Goal: Navigation & Orientation: Understand site structure

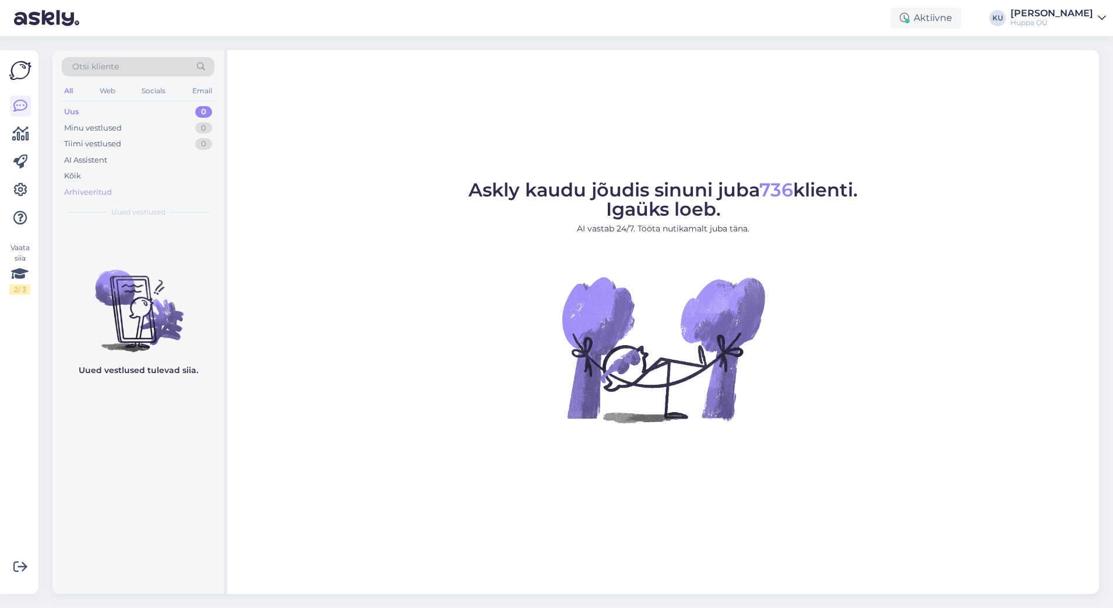
click at [109, 193] on div "Arhiveeritud" at bounding box center [88, 192] width 48 height 12
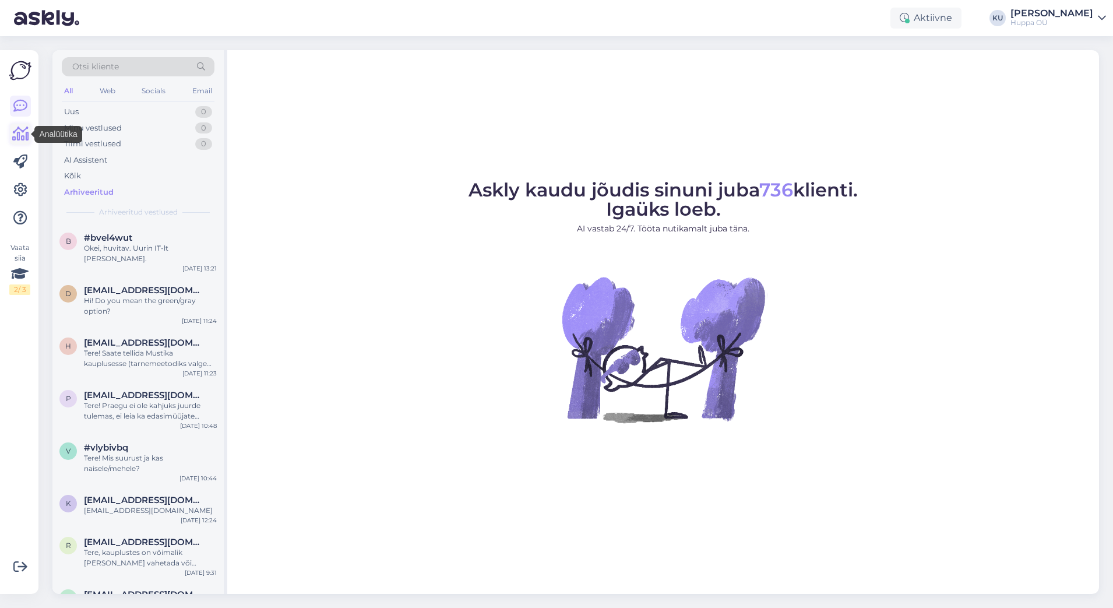
click at [20, 128] on icon at bounding box center [20, 134] width 17 height 14
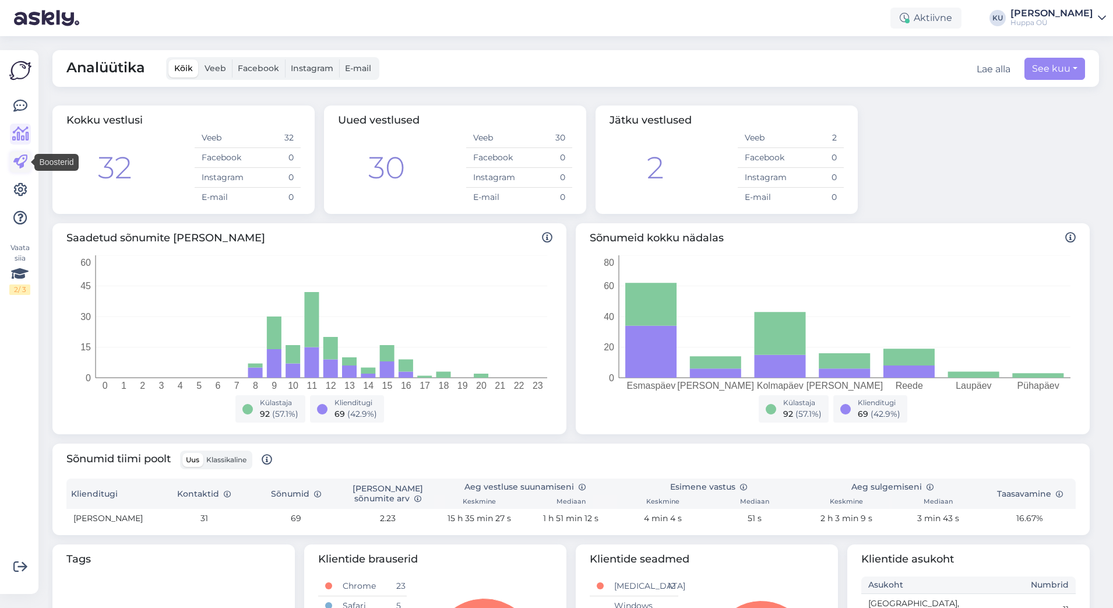
click at [21, 160] on icon at bounding box center [20, 162] width 14 height 14
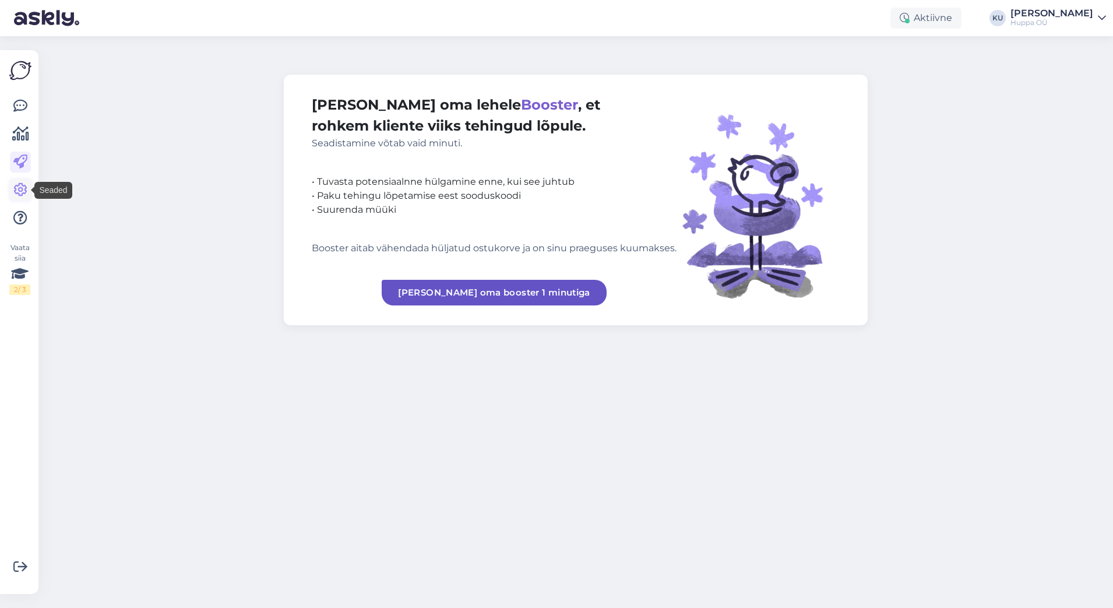
click at [23, 183] on icon at bounding box center [20, 190] width 14 height 14
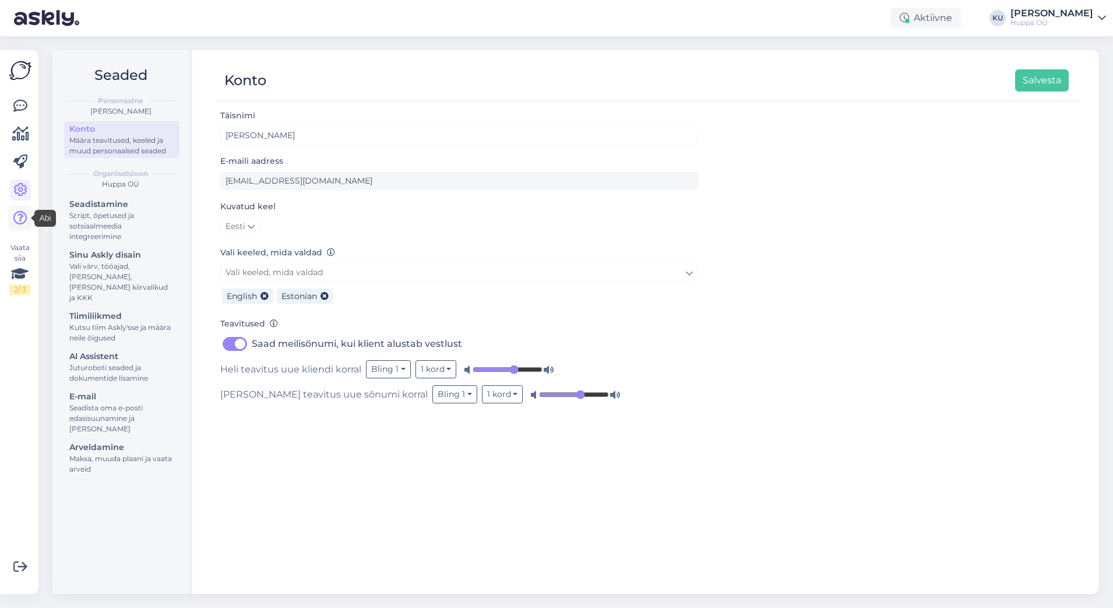
click at [24, 221] on icon at bounding box center [20, 218] width 14 height 14
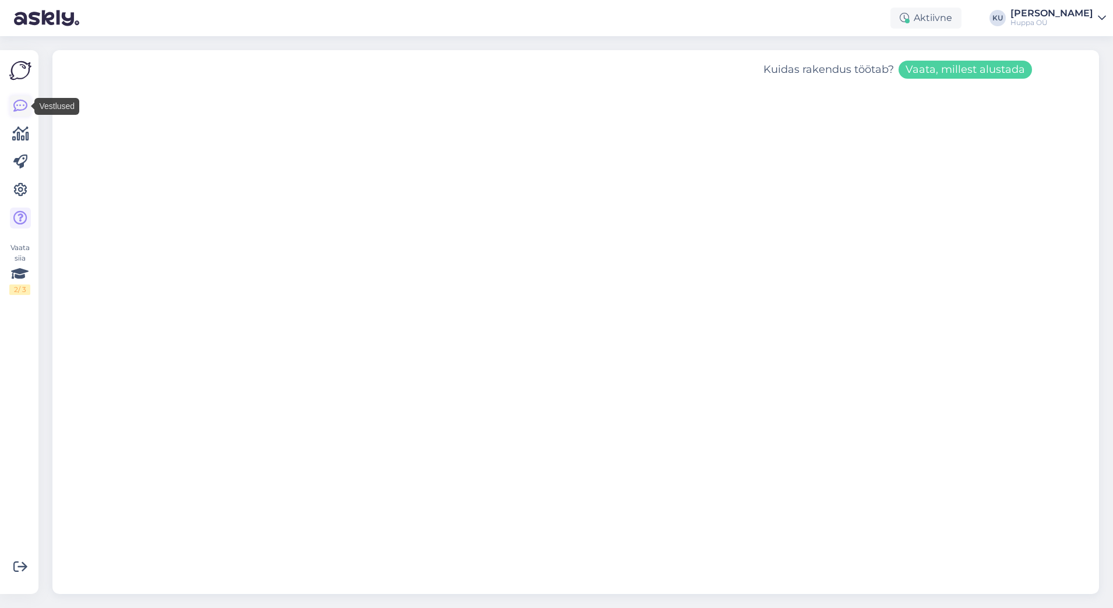
click at [24, 100] on icon at bounding box center [20, 106] width 14 height 14
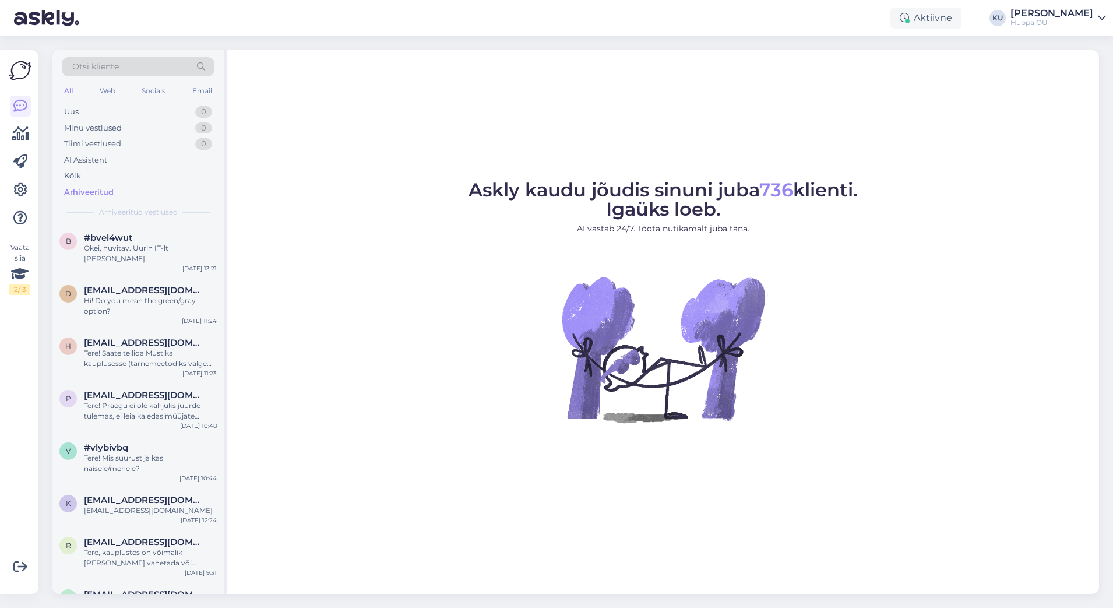
click at [1097, 14] on icon at bounding box center [1101, 17] width 8 height 9
click at [614, 407] on img at bounding box center [663, 349] width 210 height 210
click at [97, 193] on div "Arhiveeritud" at bounding box center [89, 192] width 50 height 12
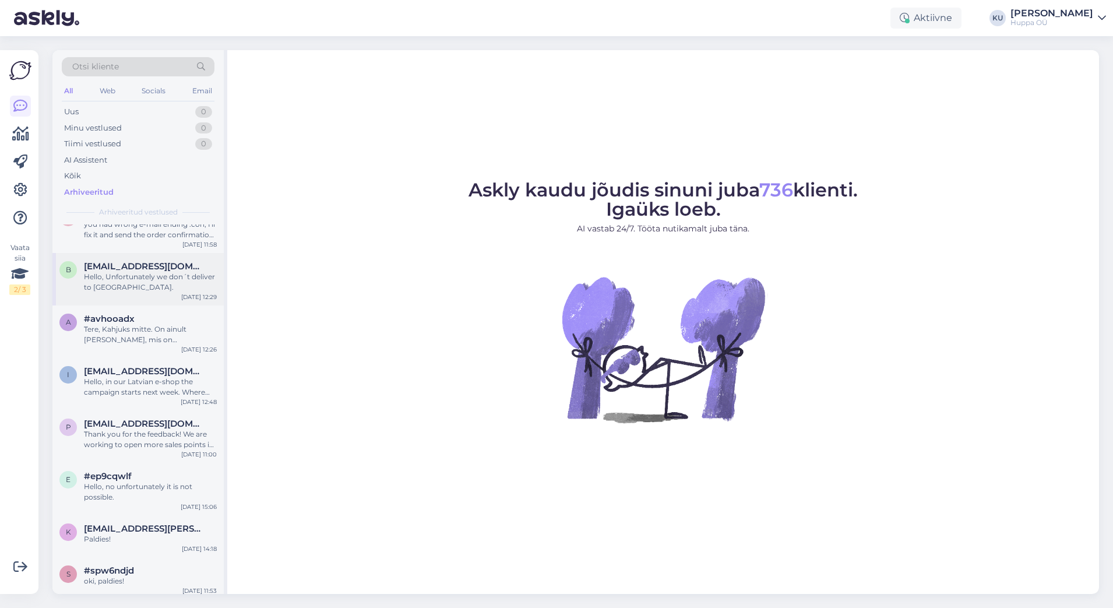
scroll to position [2517, 0]
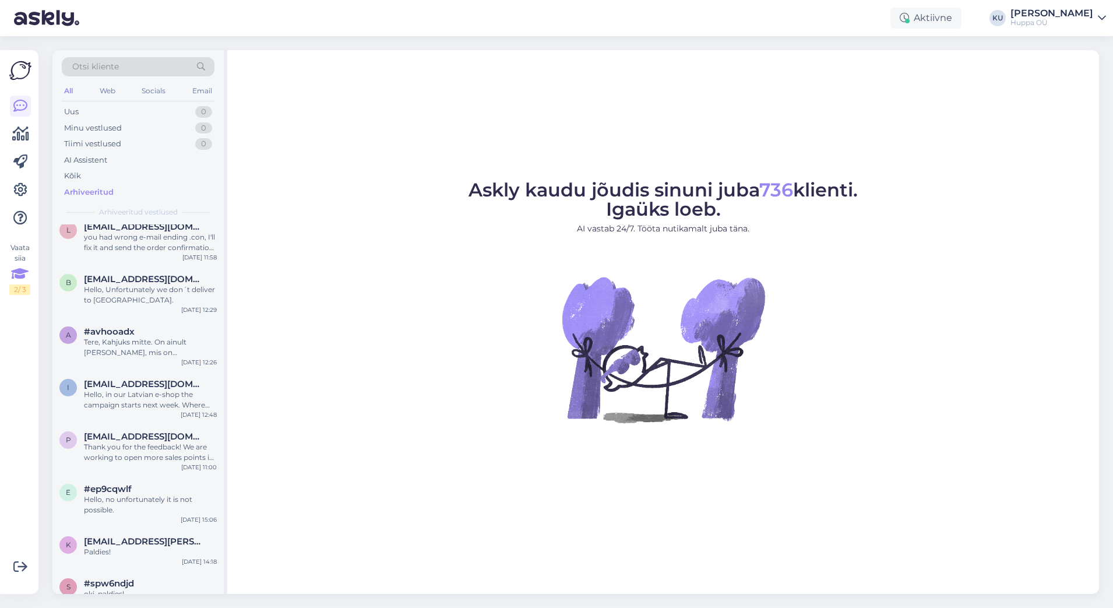
click at [16, 278] on icon at bounding box center [19, 273] width 17 height 21
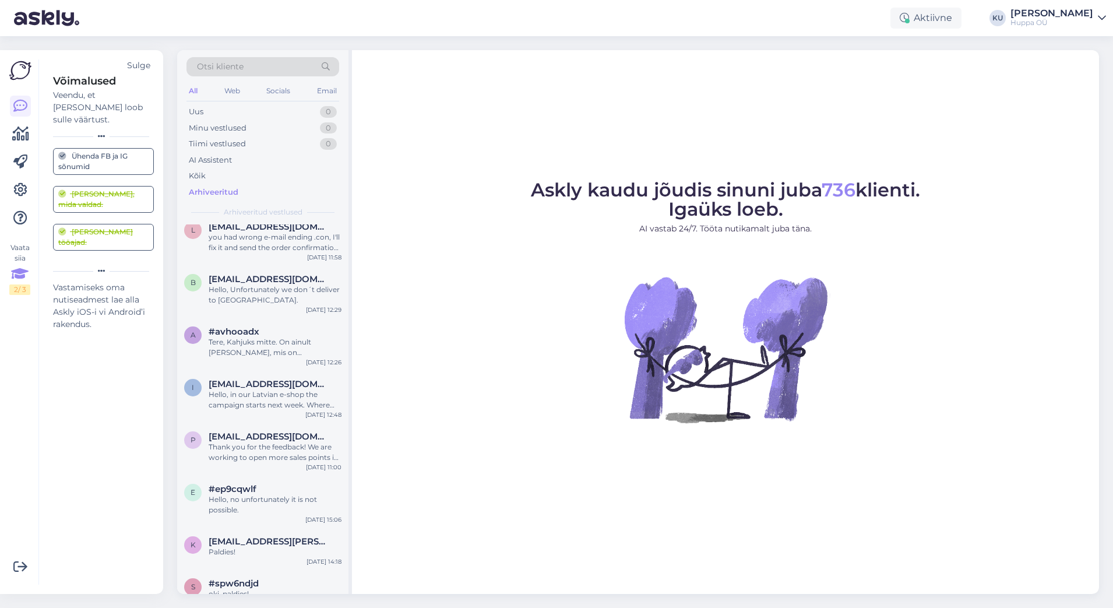
click at [17, 280] on icon at bounding box center [19, 273] width 17 height 21
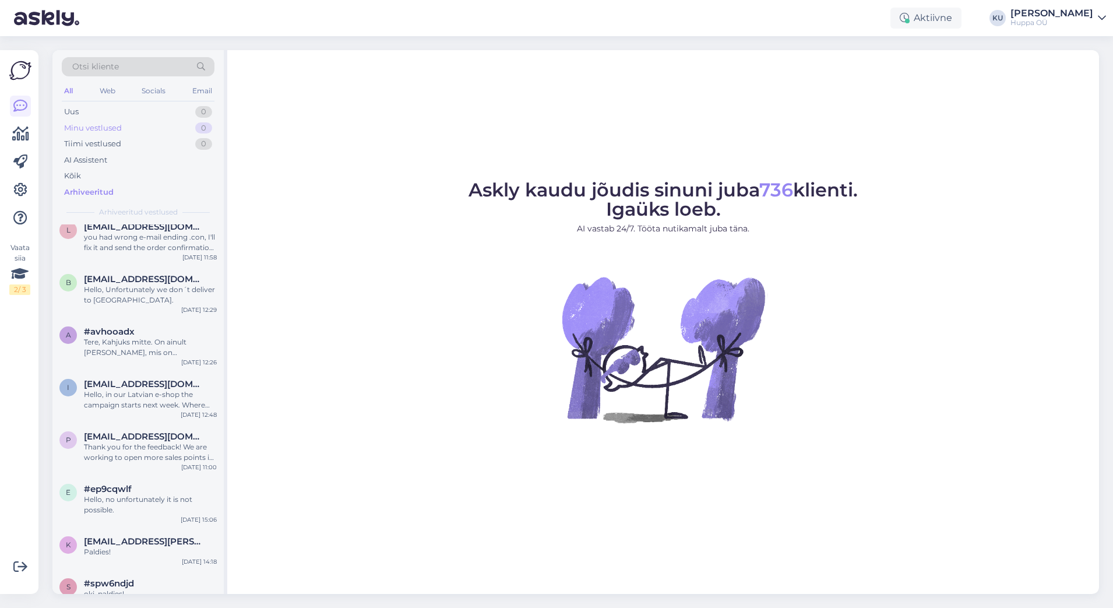
click at [124, 126] on div "Minu vestlused 0" at bounding box center [138, 128] width 153 height 16
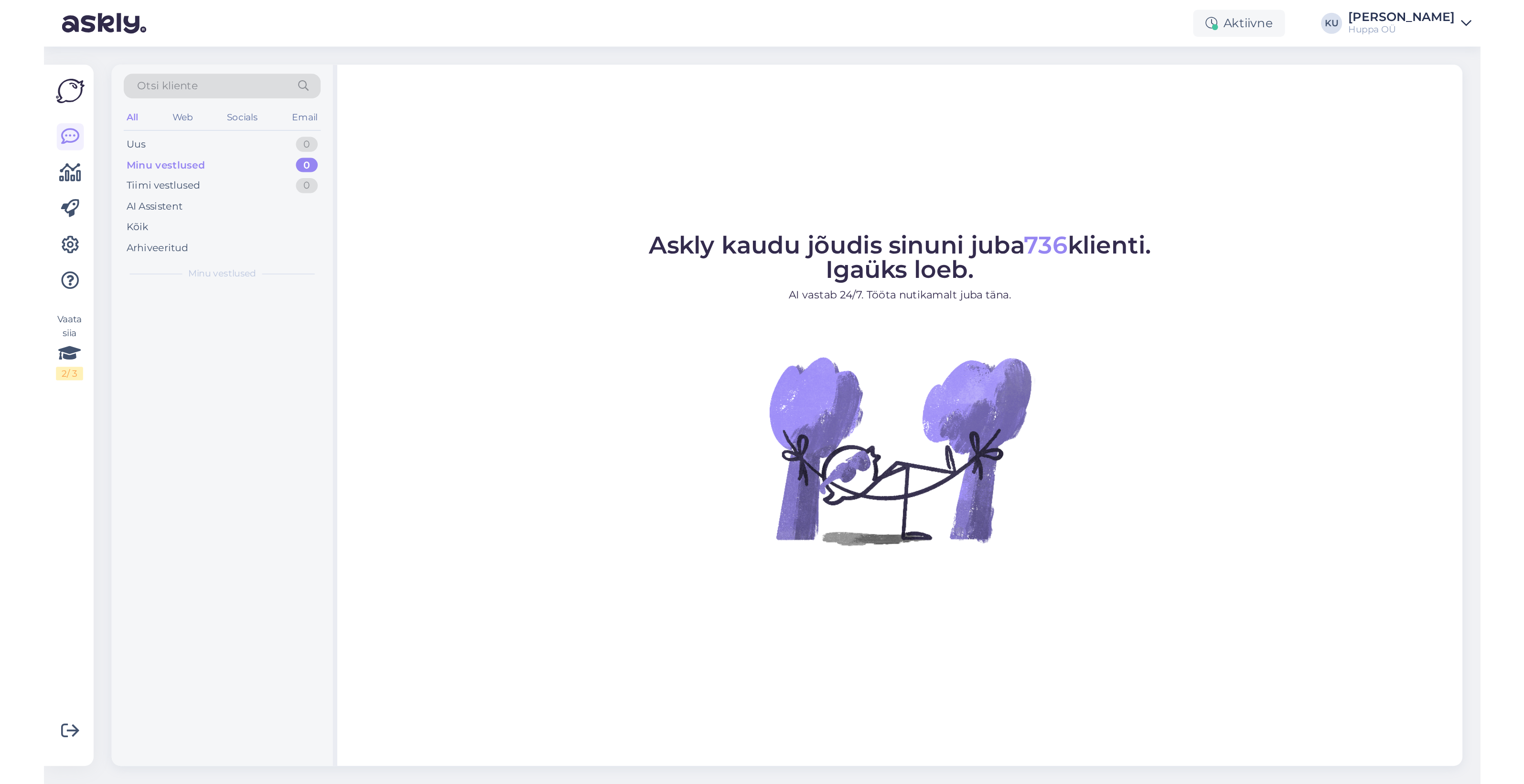
scroll to position [0, 0]
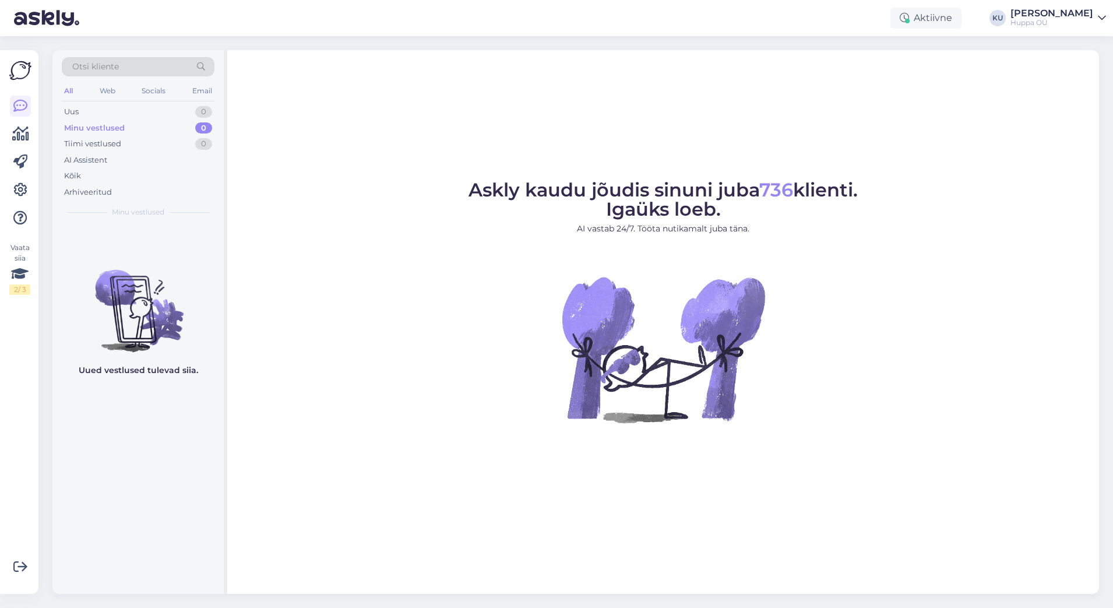
click at [121, 512] on div "Uued vestlused tulevad siia." at bounding box center [137, 408] width 171 height 369
